Goal: Task Accomplishment & Management: Manage account settings

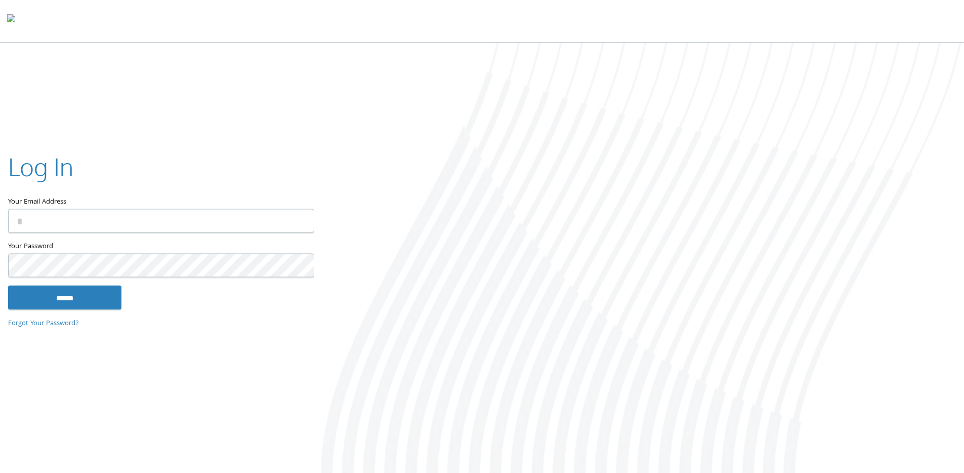
type input "**********"
click at [79, 298] on input "******" at bounding box center [64, 297] width 113 height 24
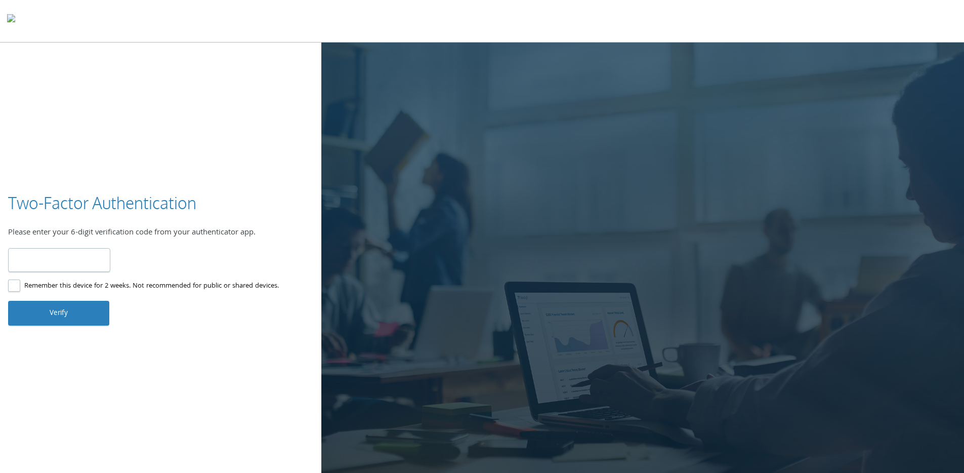
type input "******"
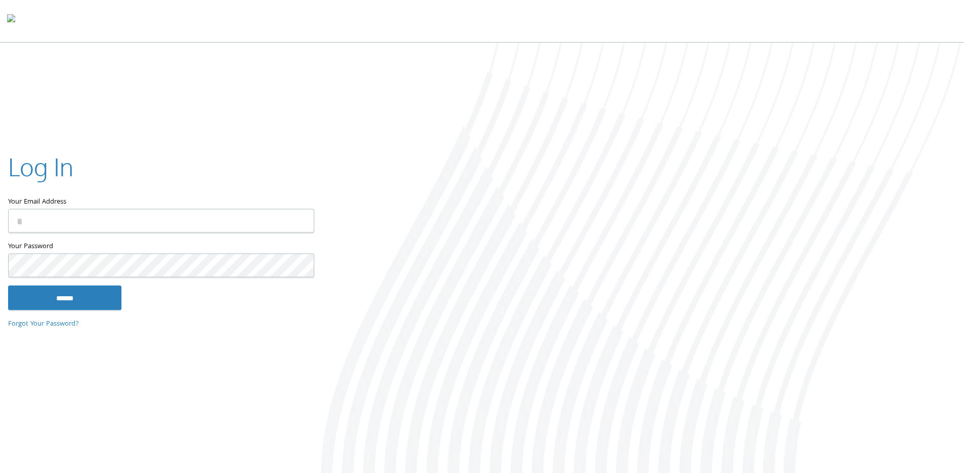
type input "**********"
